Goal: Find specific page/section: Find specific page/section

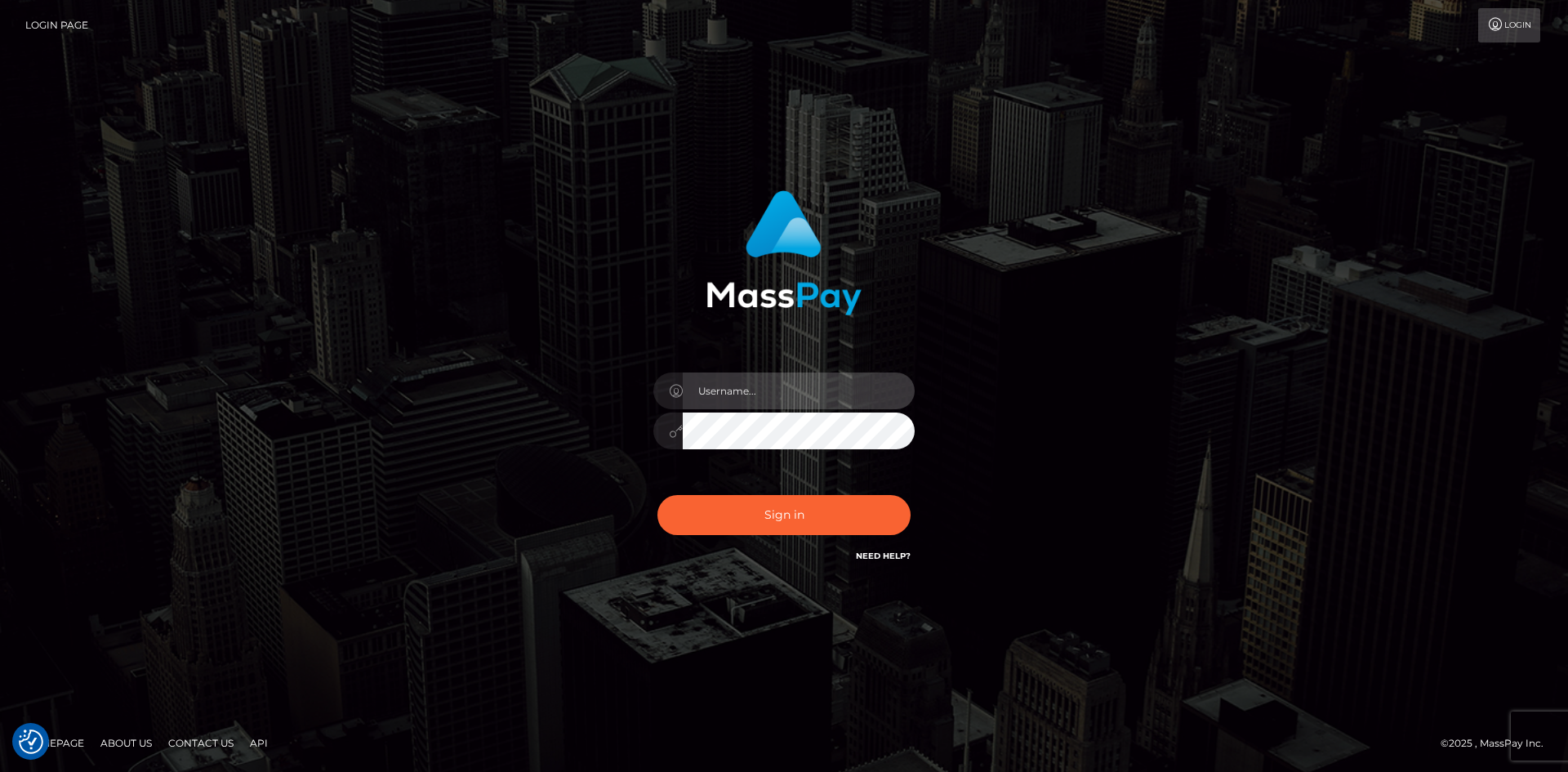
type input "hello.feetfinder"
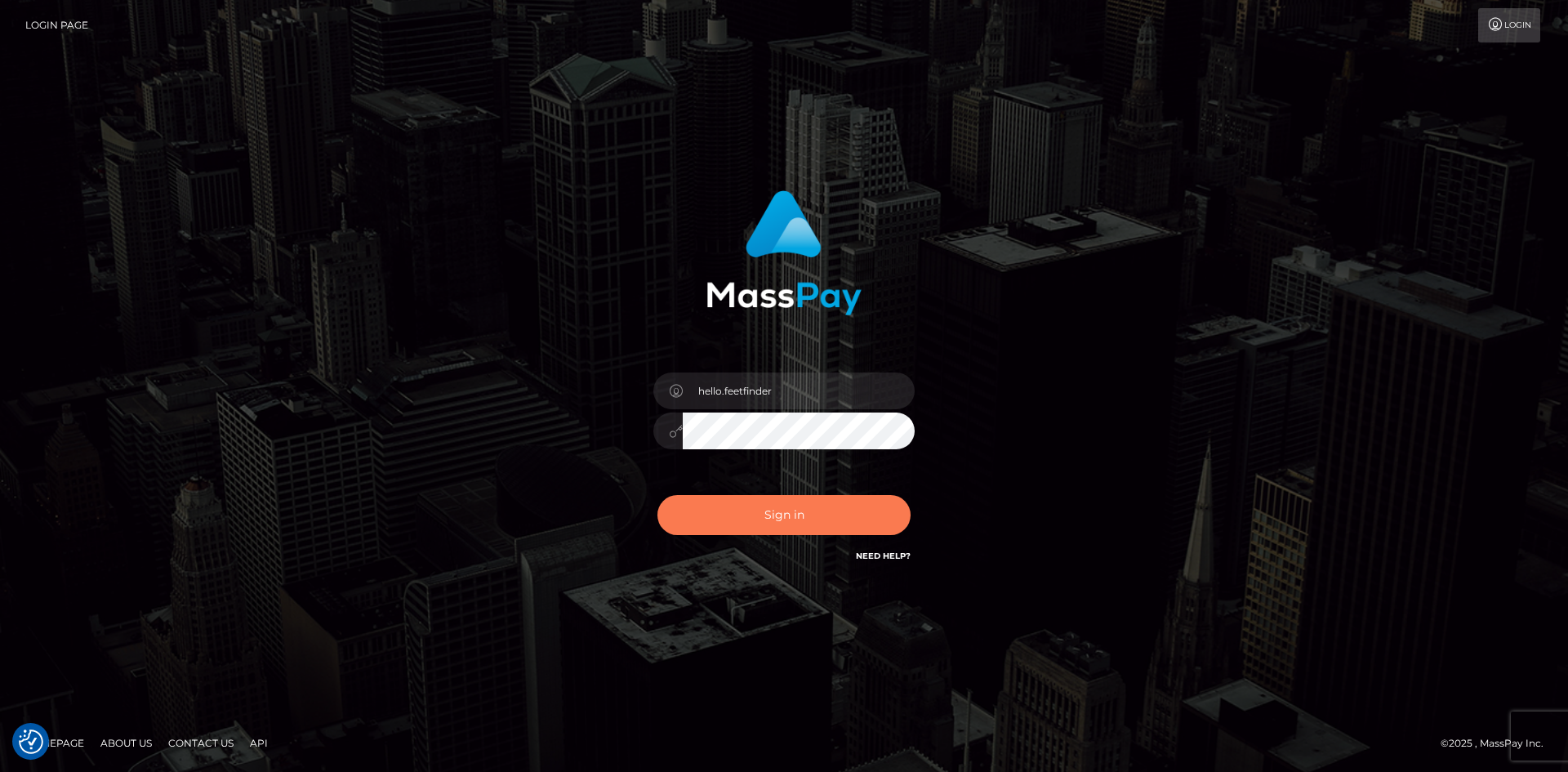
click at [823, 513] on button "Sign in" at bounding box center [784, 514] width 253 height 40
type input "hello.feetfinder"
click at [787, 511] on button "Sign in" at bounding box center [784, 514] width 253 height 40
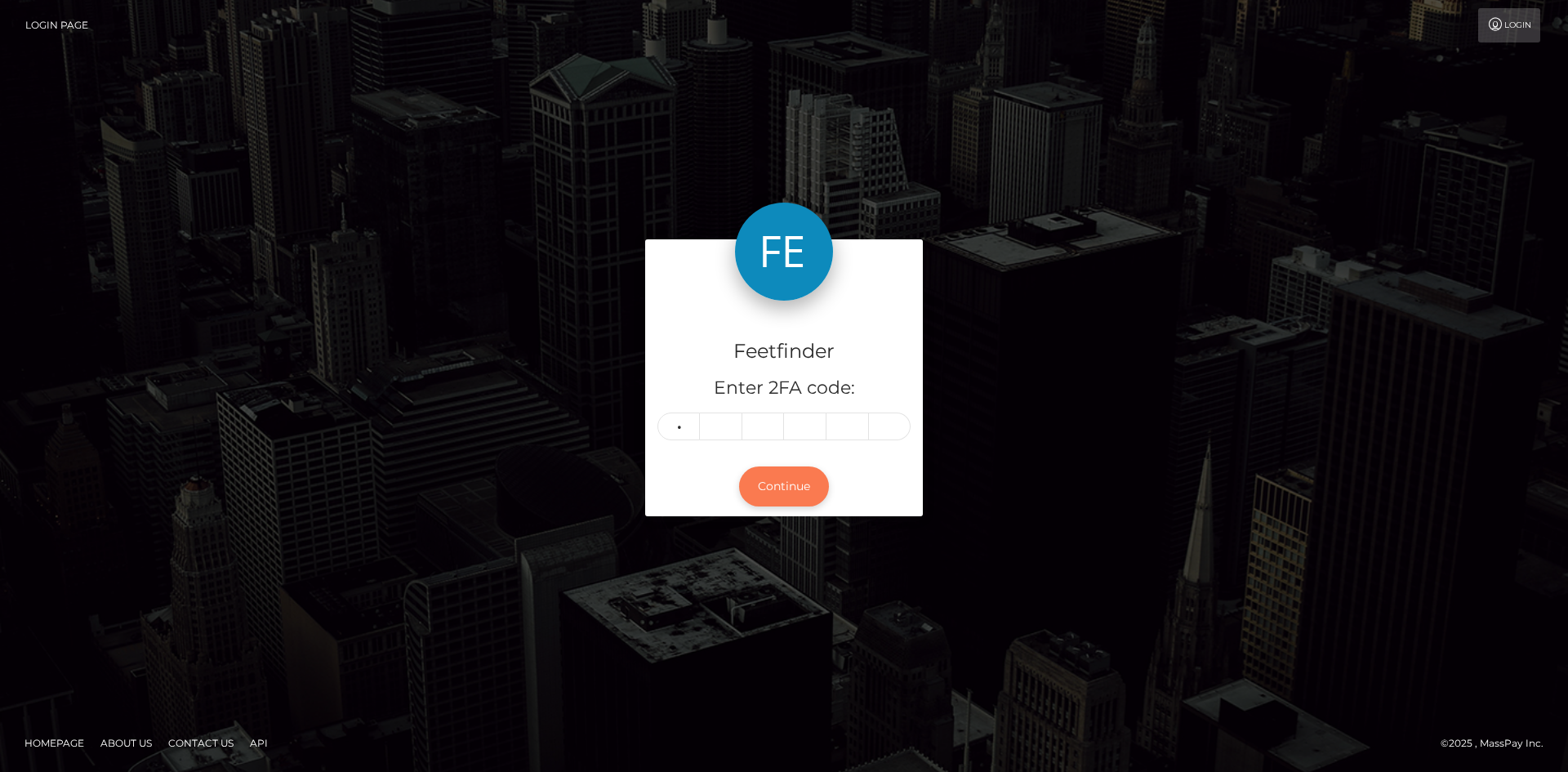
type input "0"
type input "4"
type input "0"
type input "8"
type input "2"
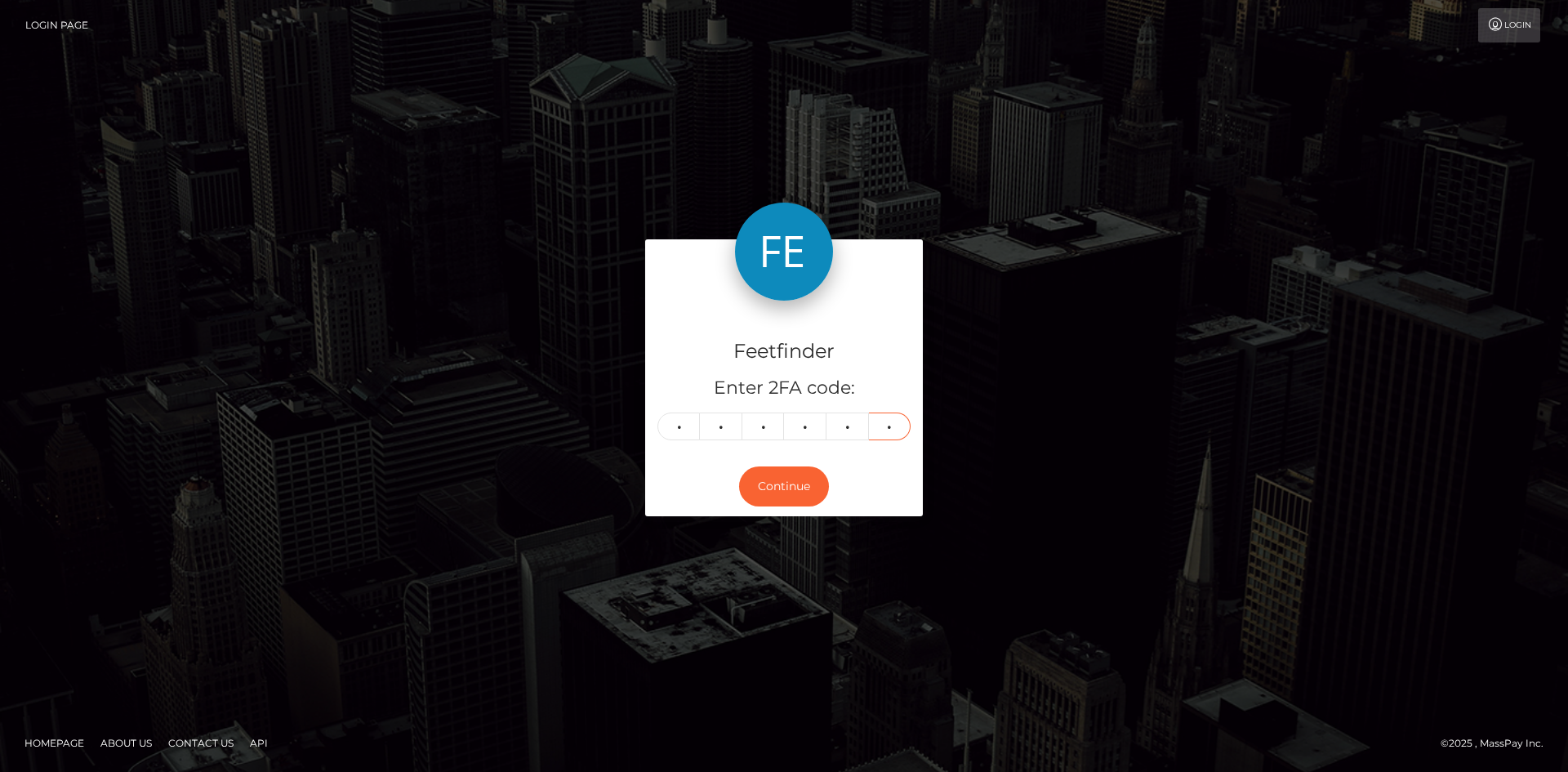
type input "8"
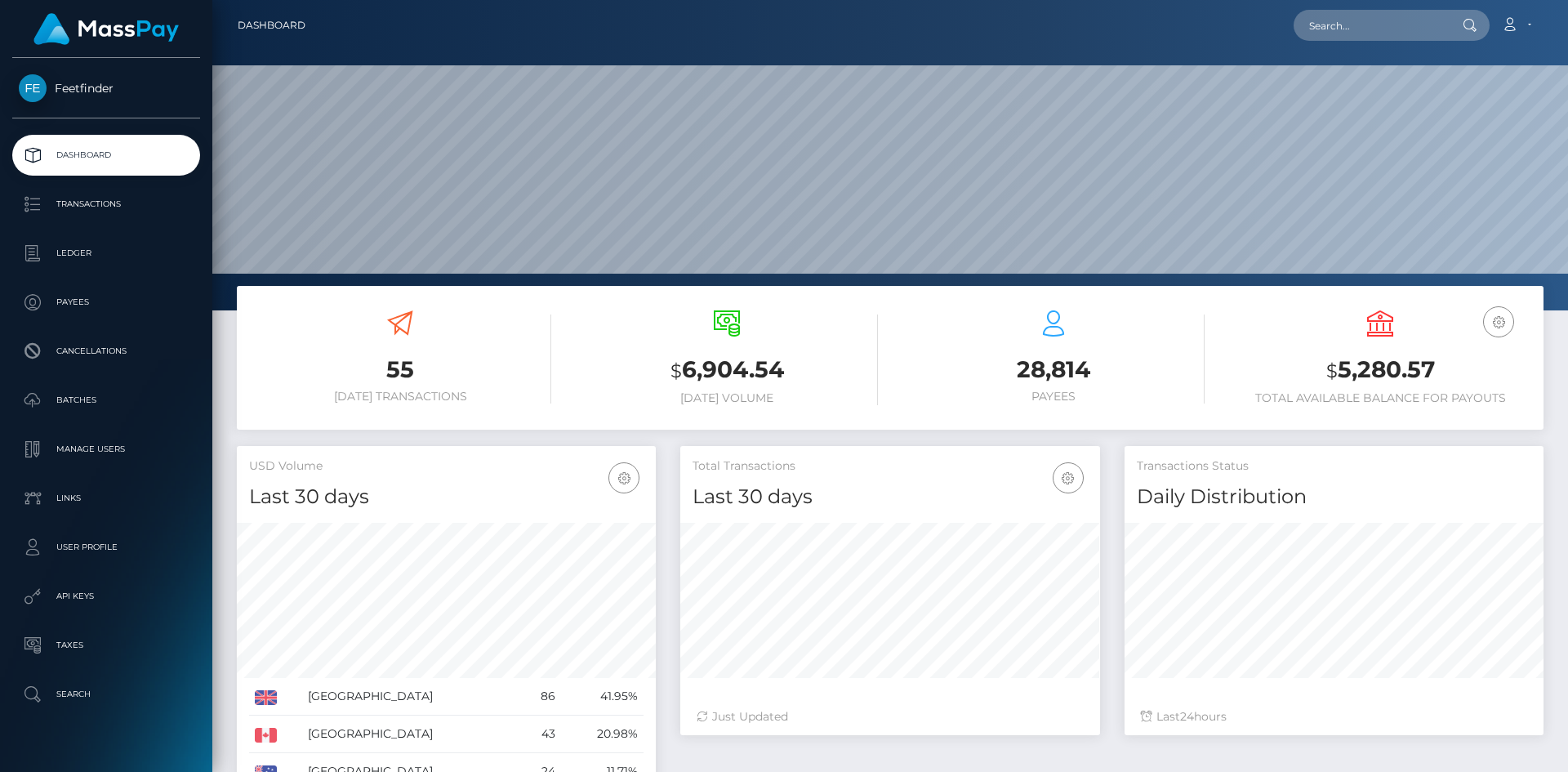
scroll to position [290, 420]
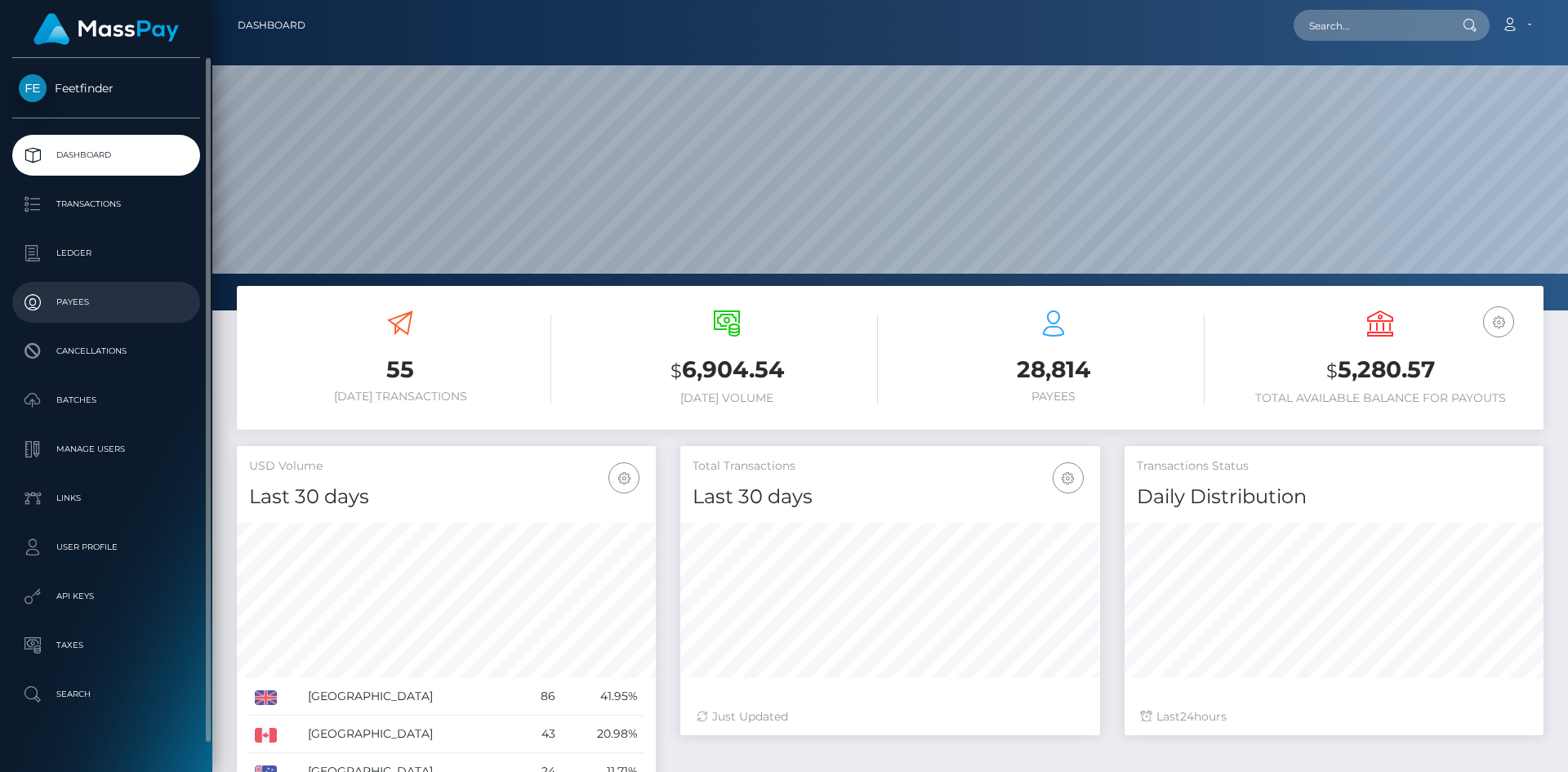
click at [71, 287] on link "Payees" at bounding box center [106, 302] width 188 height 41
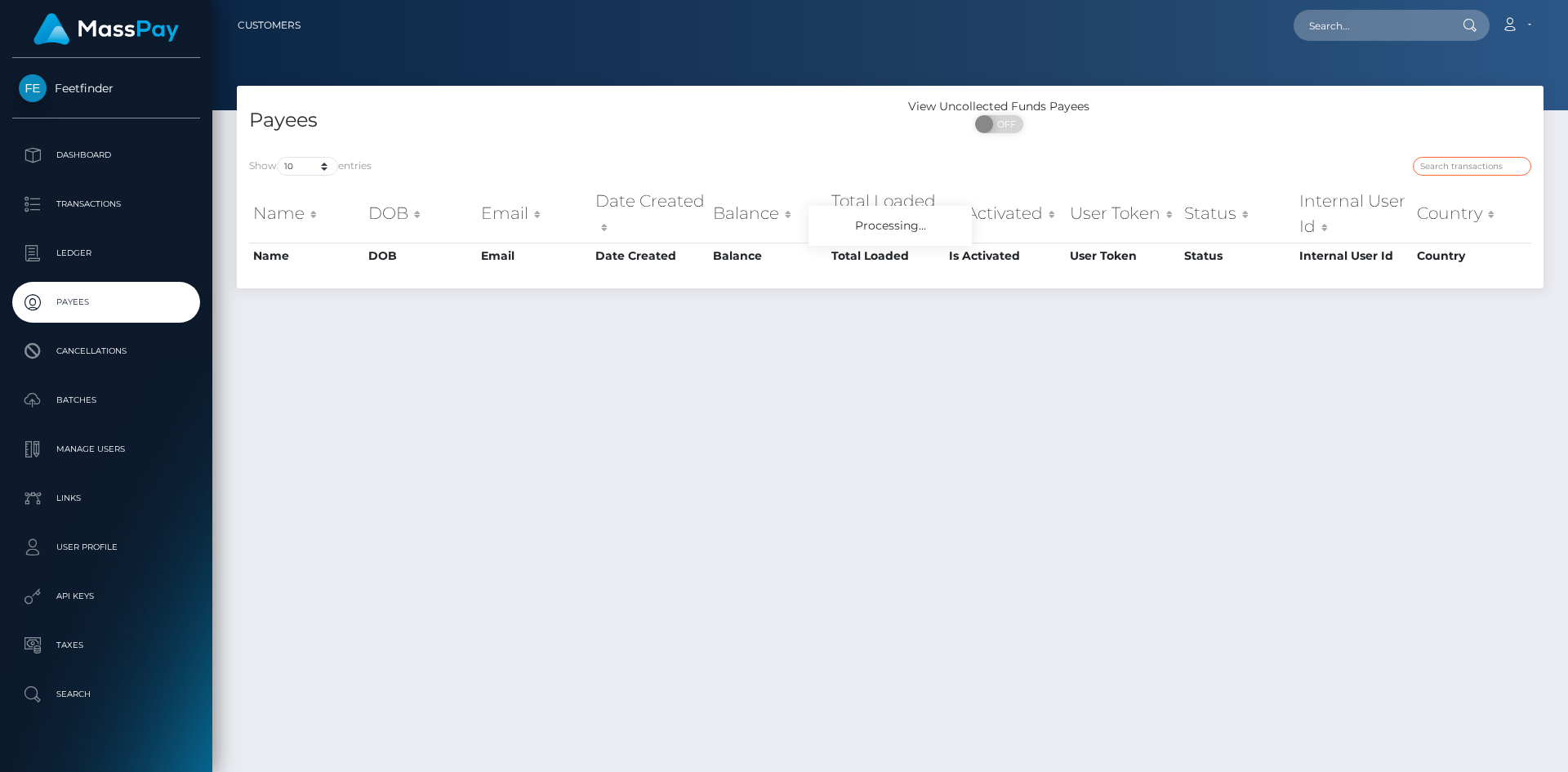
click at [1476, 165] on input "search" at bounding box center [1473, 166] width 119 height 19
paste input "a0ccd205-7e64-11f0-8023-0266f44cc279"
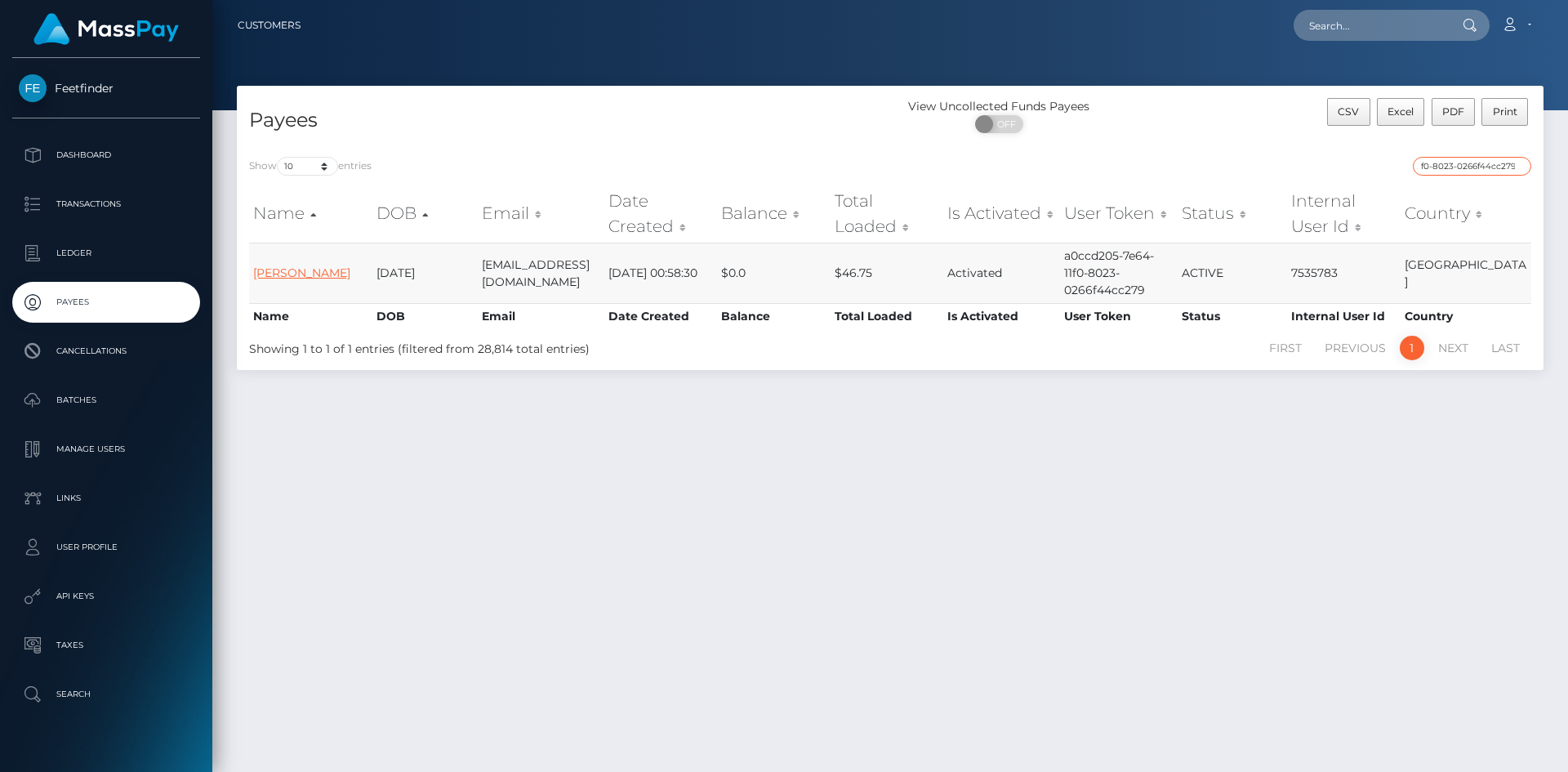
type input "a0ccd205-7e64-11f0-8023-0266f44cc279"
click at [296, 276] on link "[PERSON_NAME]" at bounding box center [301, 272] width 97 height 15
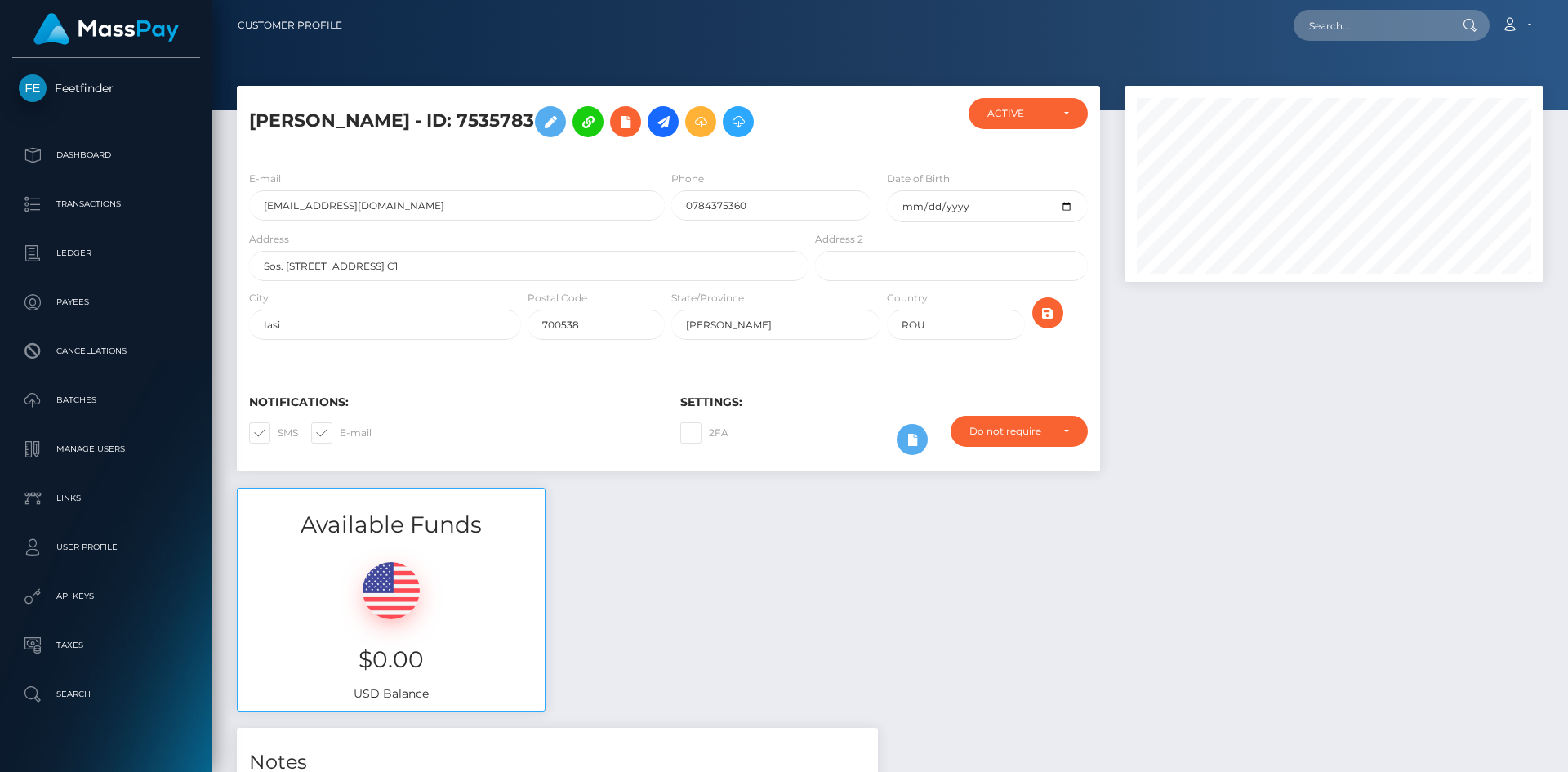
scroll to position [196, 420]
